Goal: Information Seeking & Learning: Understand process/instructions

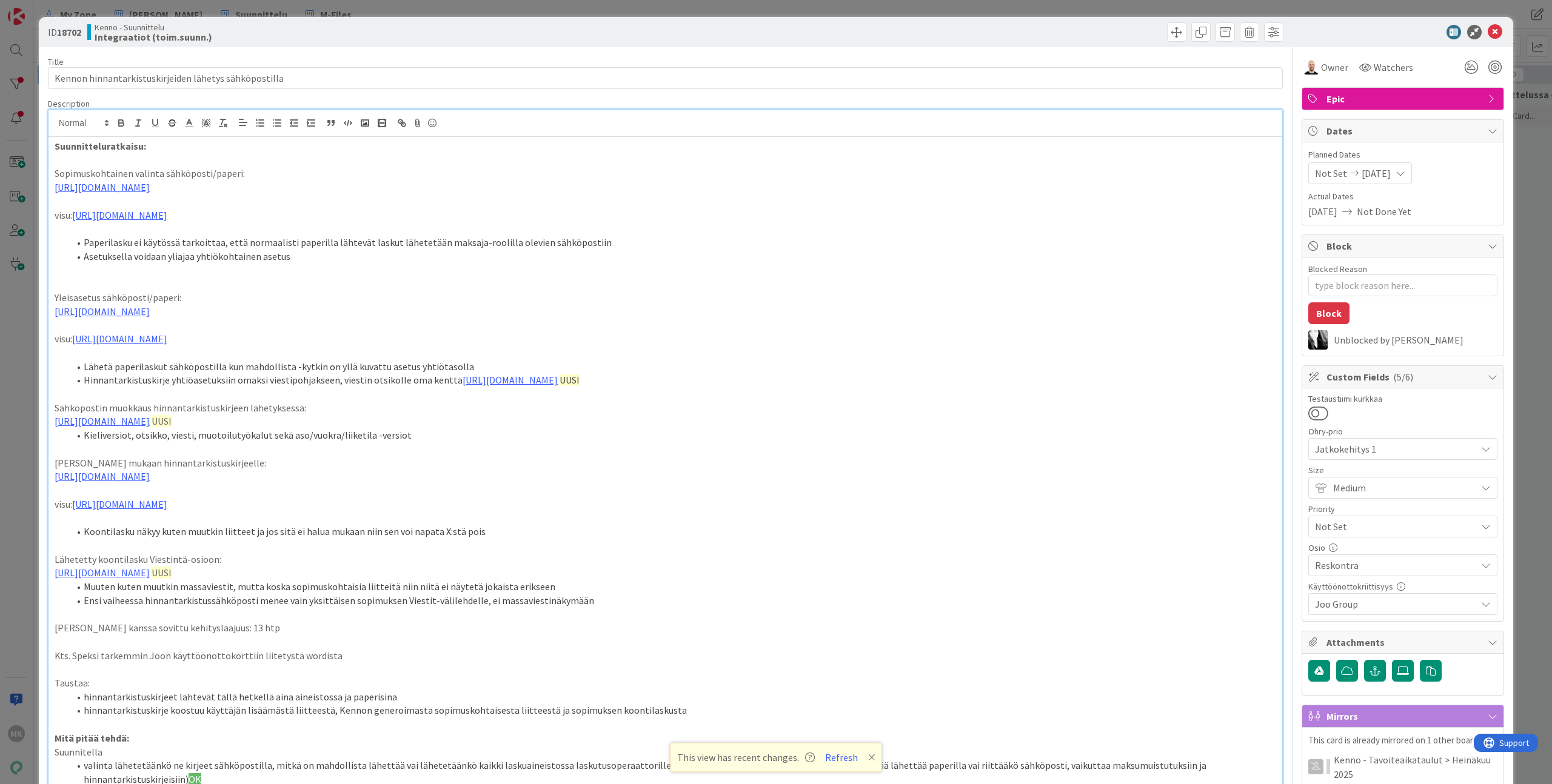
type textarea "x"
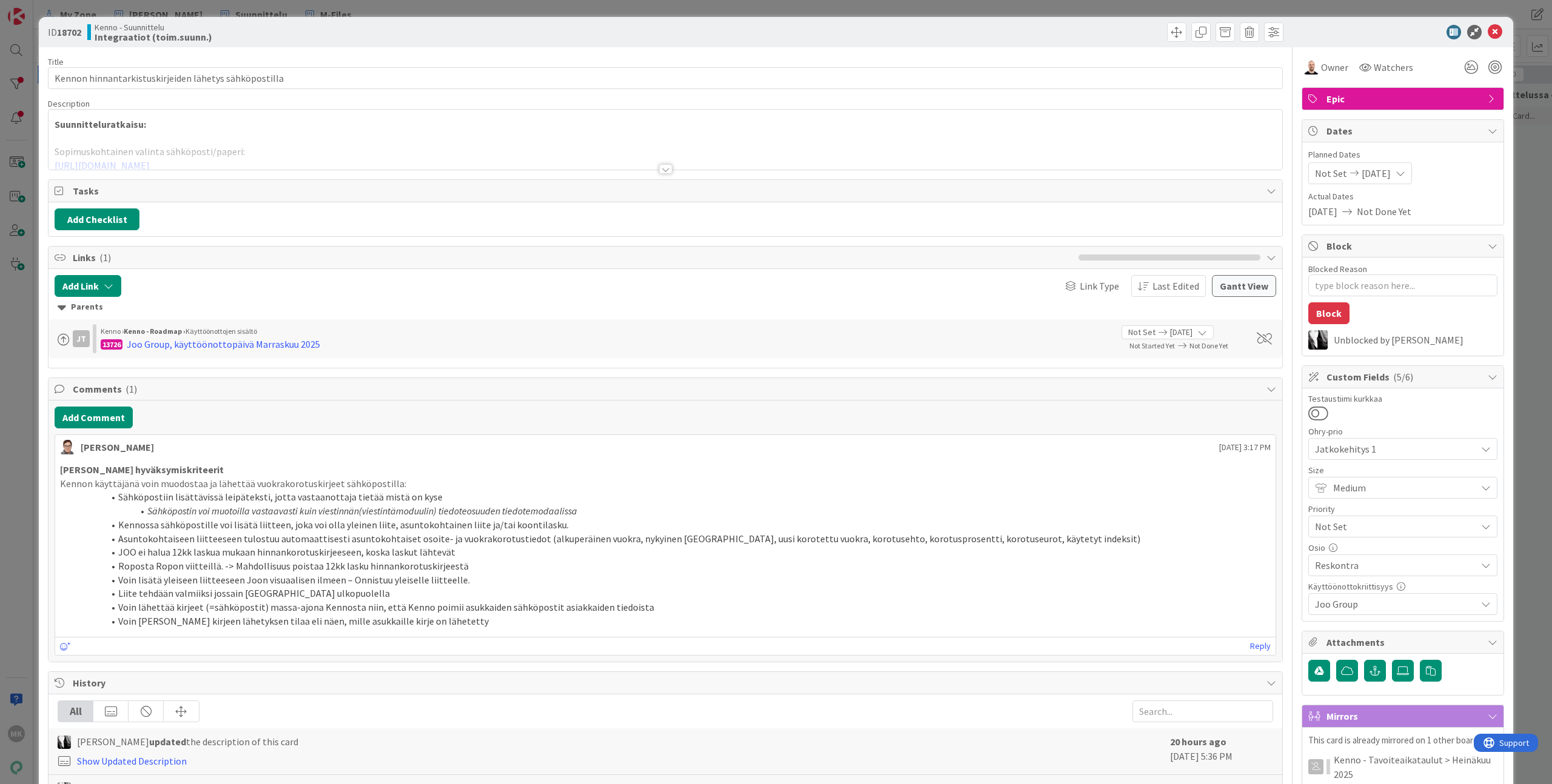
click at [259, 9] on div "ID 18702 Kenno - Suunnittelu Integraatiot (toim.suunn.) Title 53 / 128 Kennon h…" at bounding box center [776, 392] width 1552 height 784
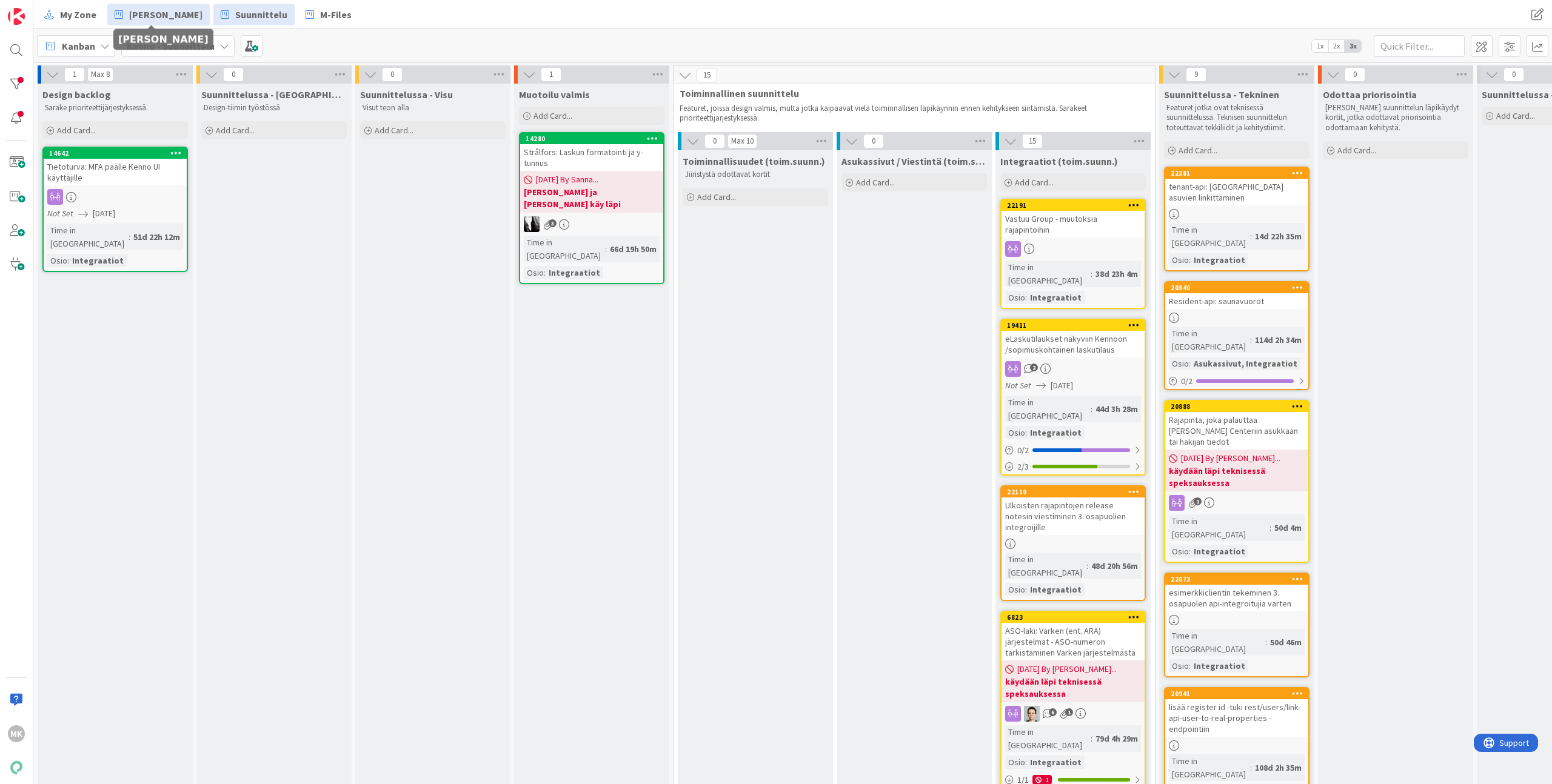
click at [154, 10] on span "[PERSON_NAME]" at bounding box center [165, 14] width 74 height 14
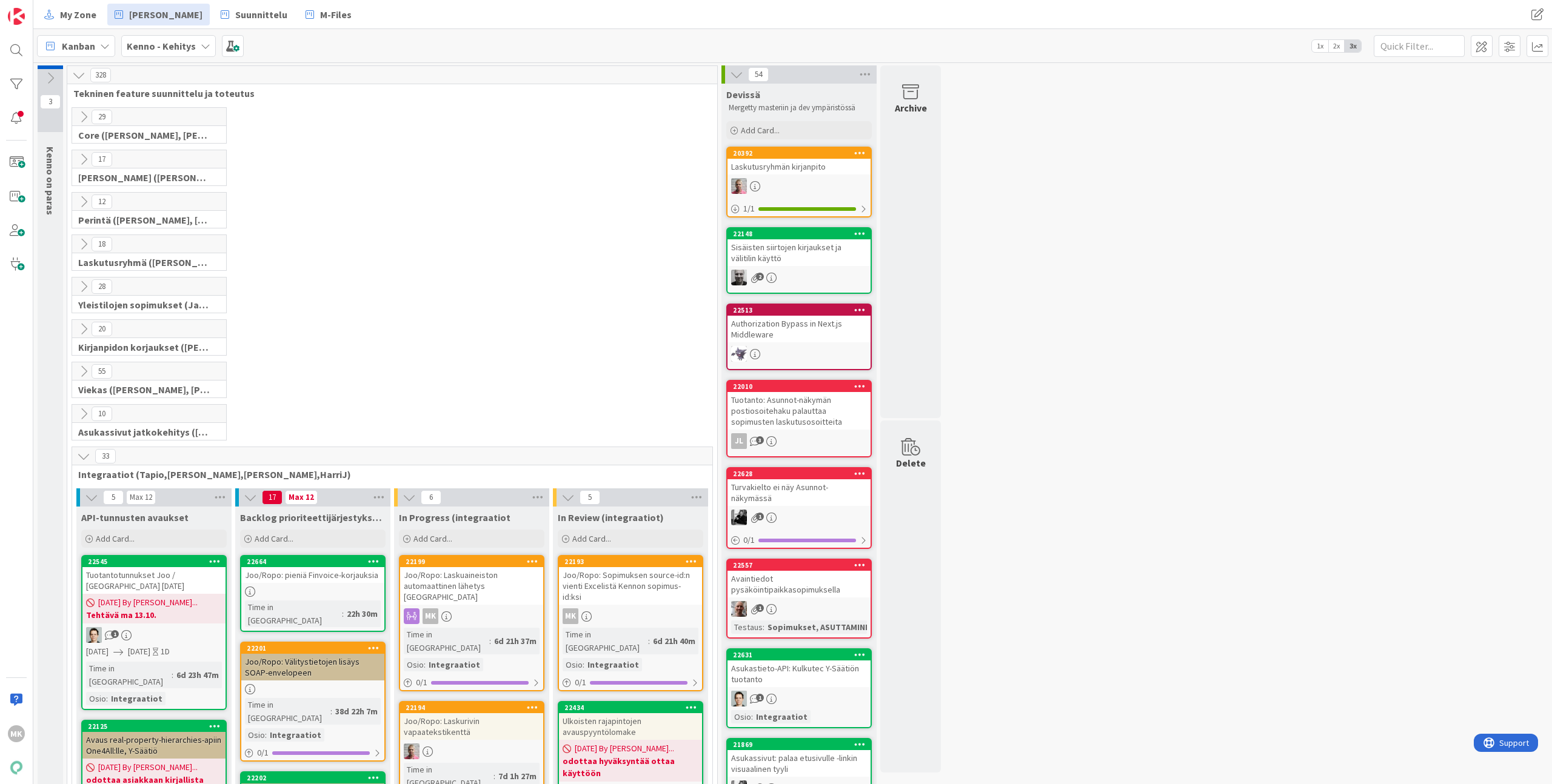
scroll to position [433, 0]
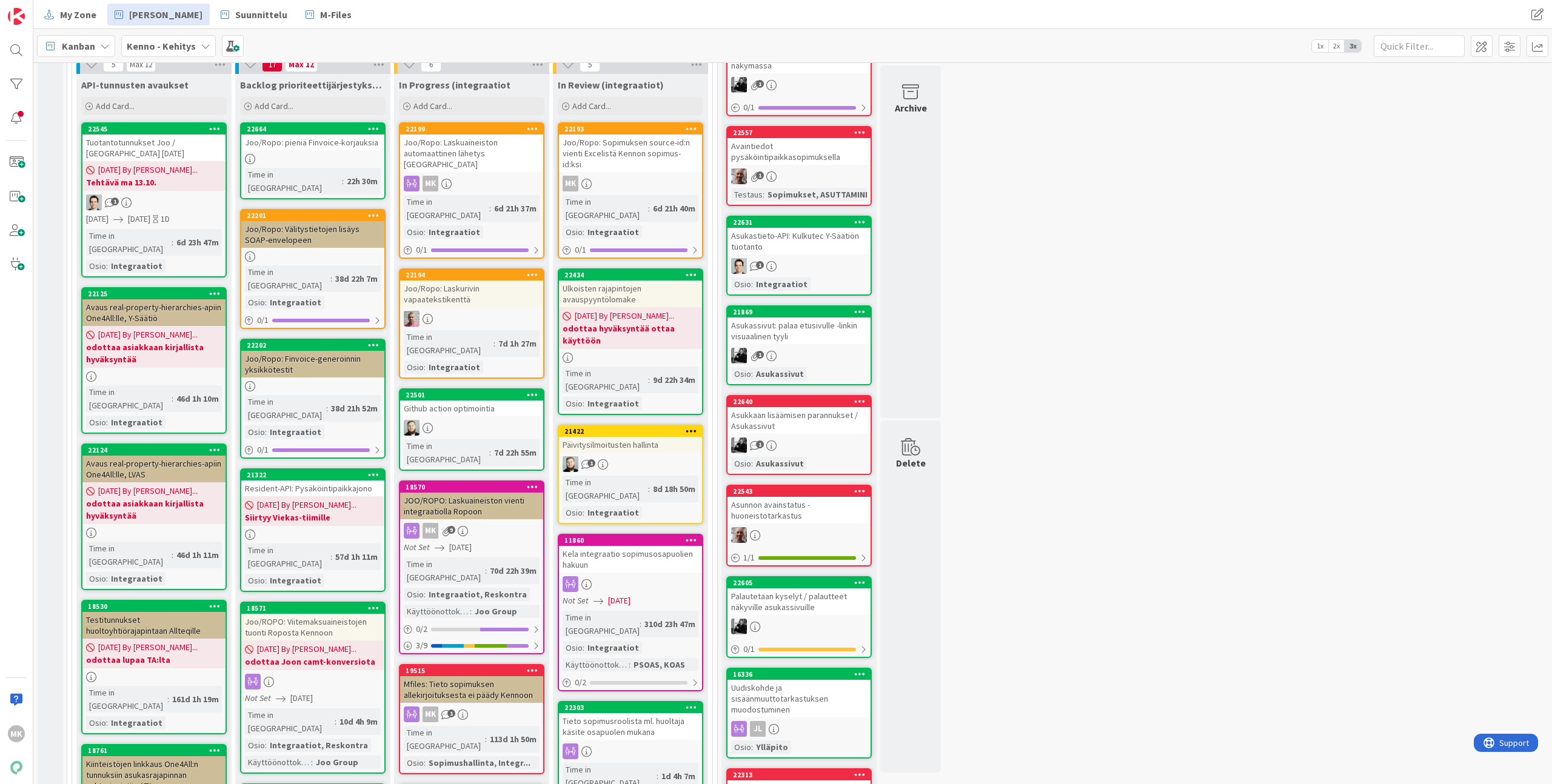
click at [482, 149] on div "Joo/Ropo: Laskuaineiston automaattinen lähetys [GEOGRAPHIC_DATA]" at bounding box center [472, 153] width 143 height 38
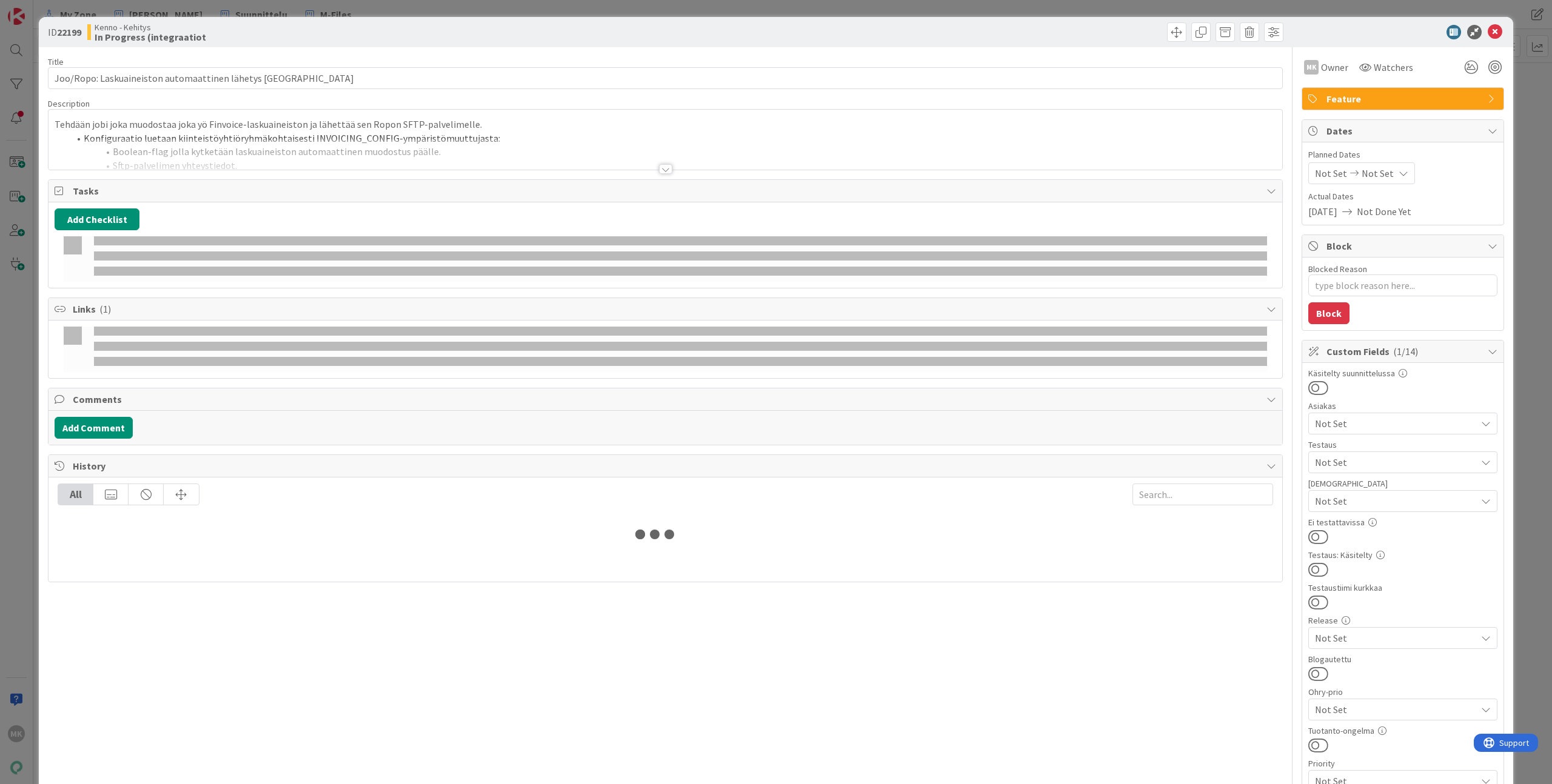
type textarea "x"
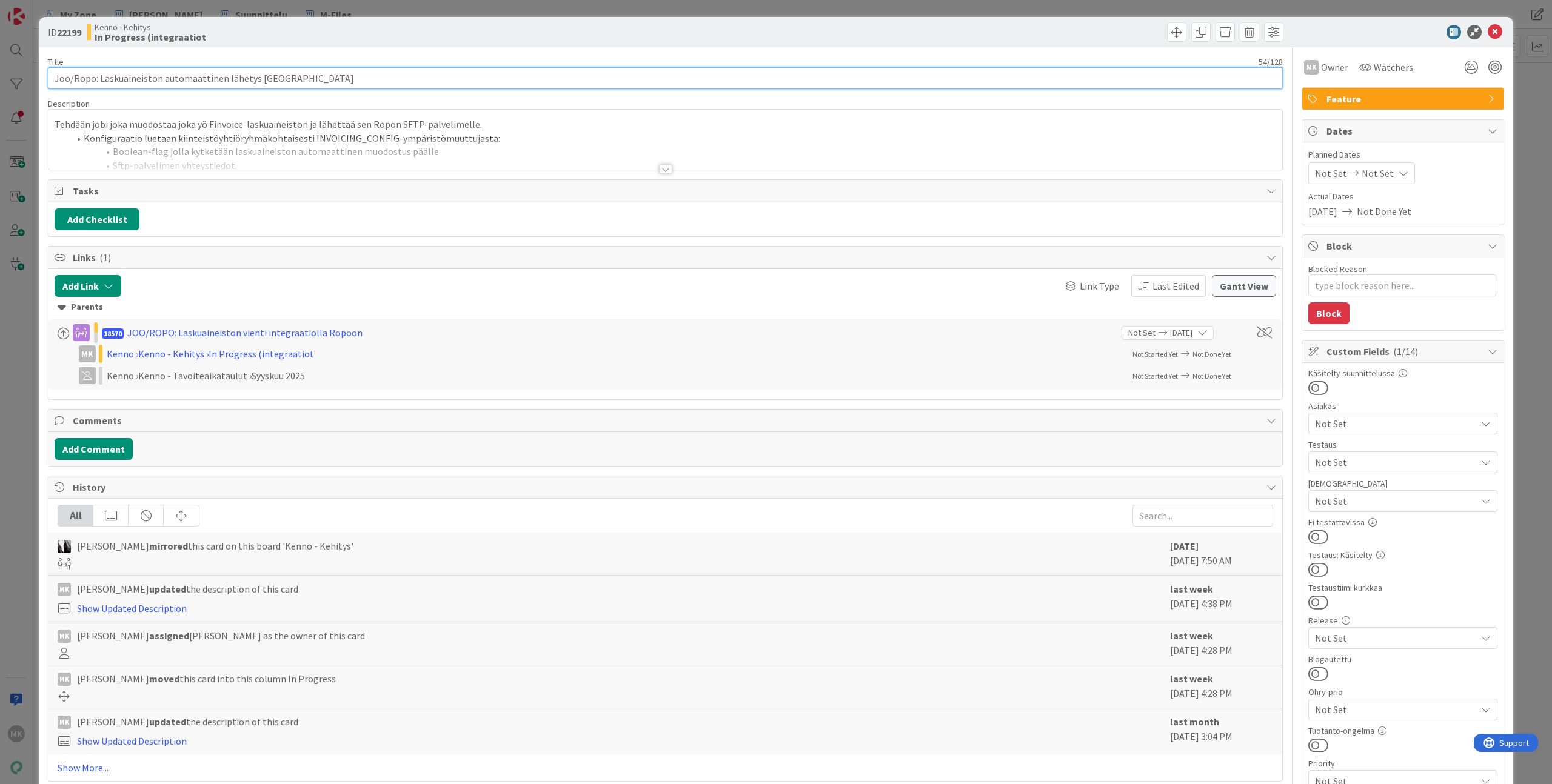
click at [512, 79] on input "Joo/Ropo: Laskuaineiston automaattinen lähetys [GEOGRAPHIC_DATA]" at bounding box center [665, 78] width 1235 height 22
click at [404, 124] on div "MK [PERSON_NAME] just joined Tehdään jobi joka muodostaa joka yö Finvoice-lasku…" at bounding box center [665, 140] width 1234 height 60
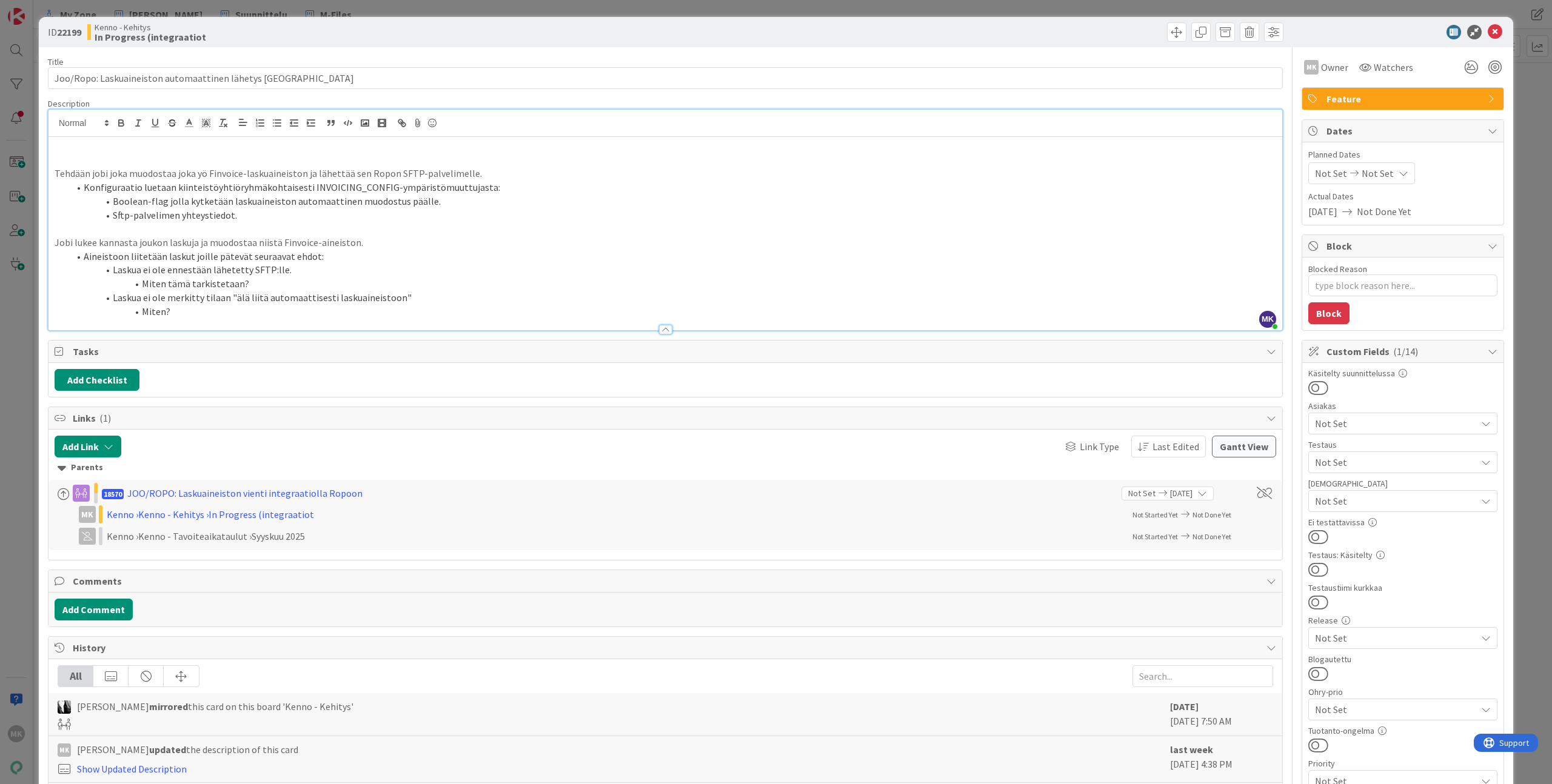
paste div
click at [438, 38] on div "Kenno - Kehitys In Progress (integraatiot" at bounding box center [375, 33] width 576 height 20
click at [130, 202] on li "Boolean-flag jolla kytketään laskuaineiston automaattinen muodostus päälle." at bounding box center [672, 202] width 1207 height 14
click at [120, 198] on li "Boolean-flag jolla kytketään laskuaineiston automaattinen muodostus päälle." at bounding box center [672, 202] width 1207 height 14
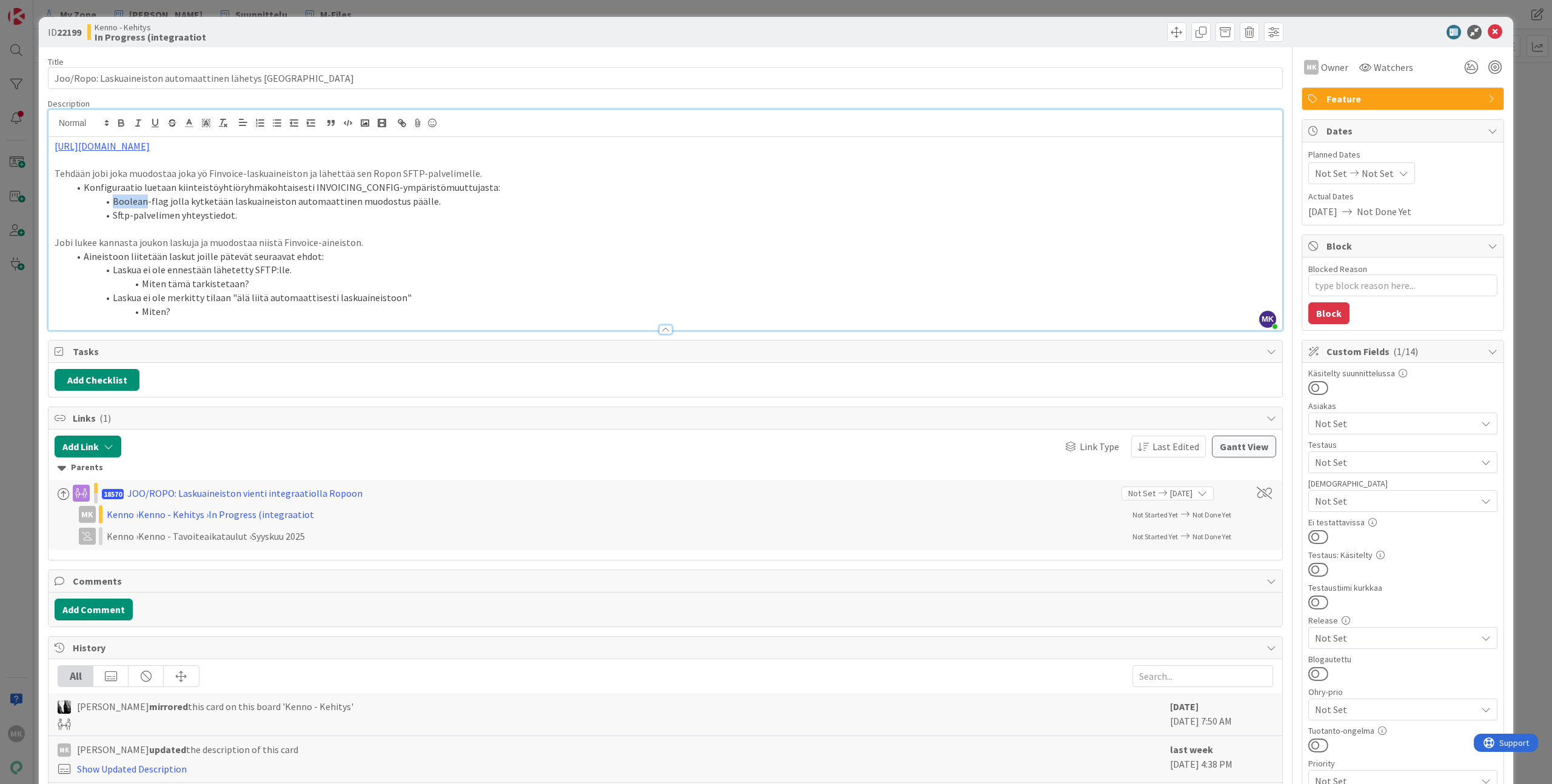
click at [120, 198] on li "Boolean-flag jolla kytketään laskuaineiston automaattinen muodostus päälle." at bounding box center [672, 202] width 1207 height 14
click at [351, 38] on div "Kenno - Kehitys In Progress (integraatiot" at bounding box center [375, 33] width 576 height 20
type textarea "x"
